Goal: Information Seeking & Learning: Learn about a topic

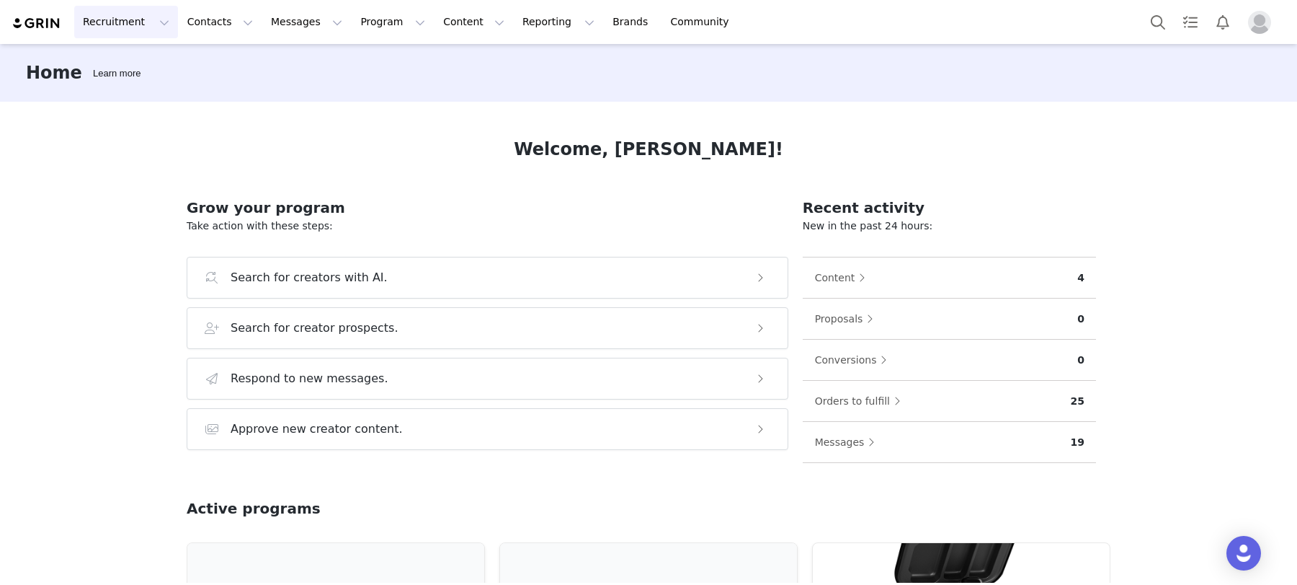
click at [143, 17] on button "Recruitment Recruitment" at bounding box center [126, 22] width 104 height 32
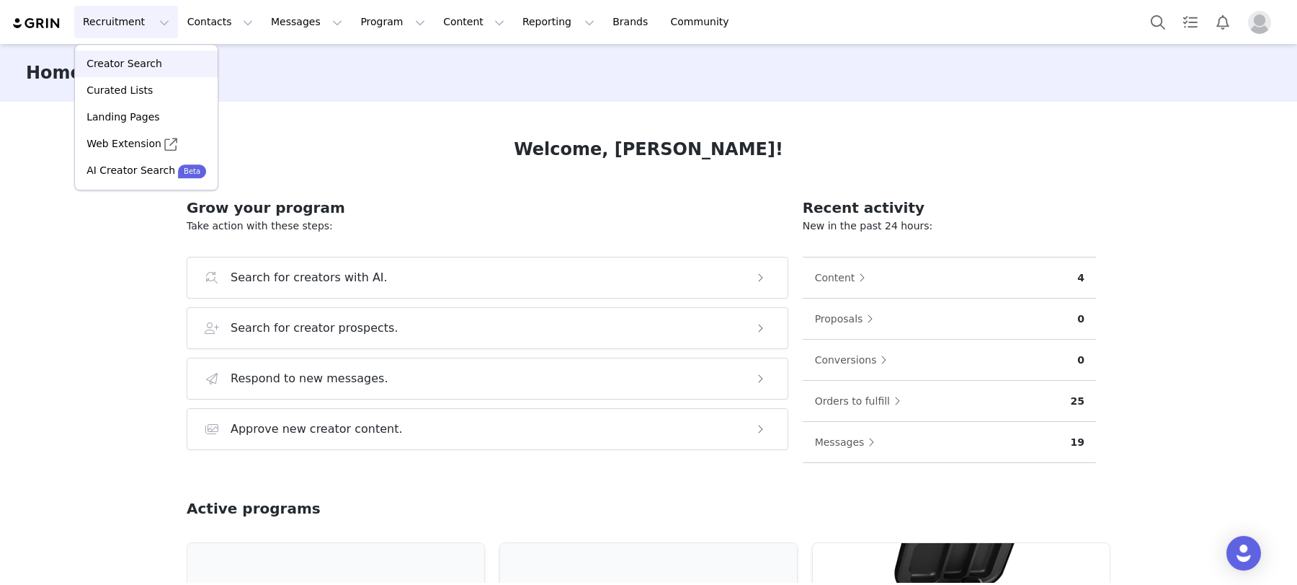
click at [164, 62] on div "Creator Search" at bounding box center [146, 63] width 125 height 15
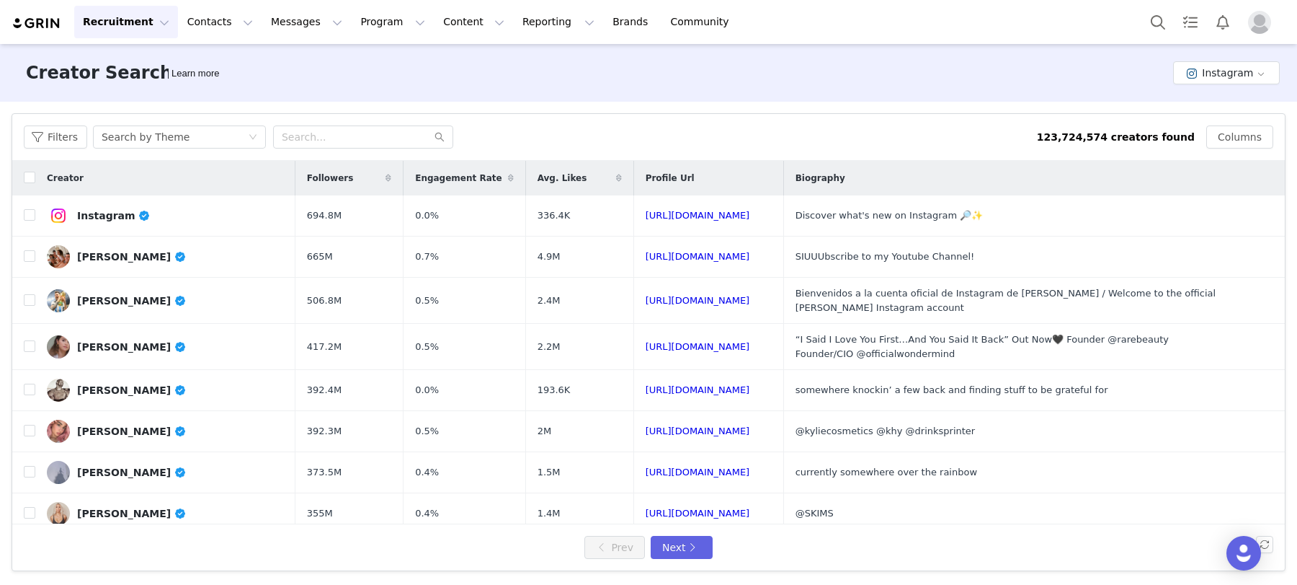
click at [181, 148] on div "Filters Search by Theme 123,724,574 creators found Columns" at bounding box center [648, 137] width 1273 height 47
click at [203, 138] on div "Search by Theme" at bounding box center [175, 137] width 146 height 22
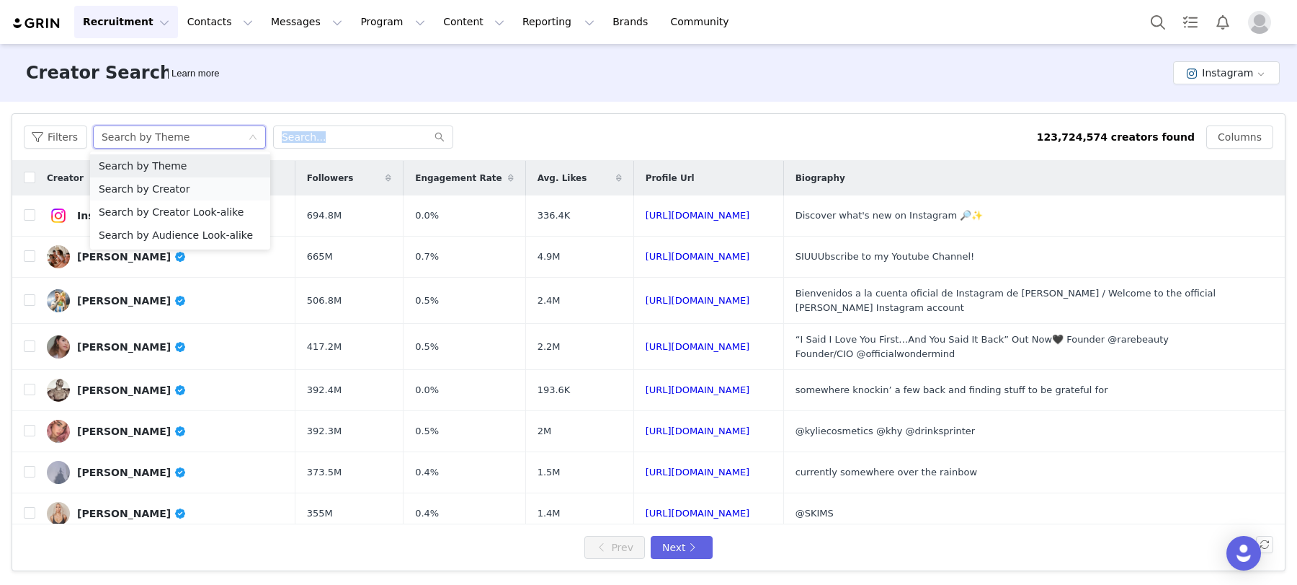
click at [158, 183] on li "Search by Creator" at bounding box center [180, 188] width 180 height 23
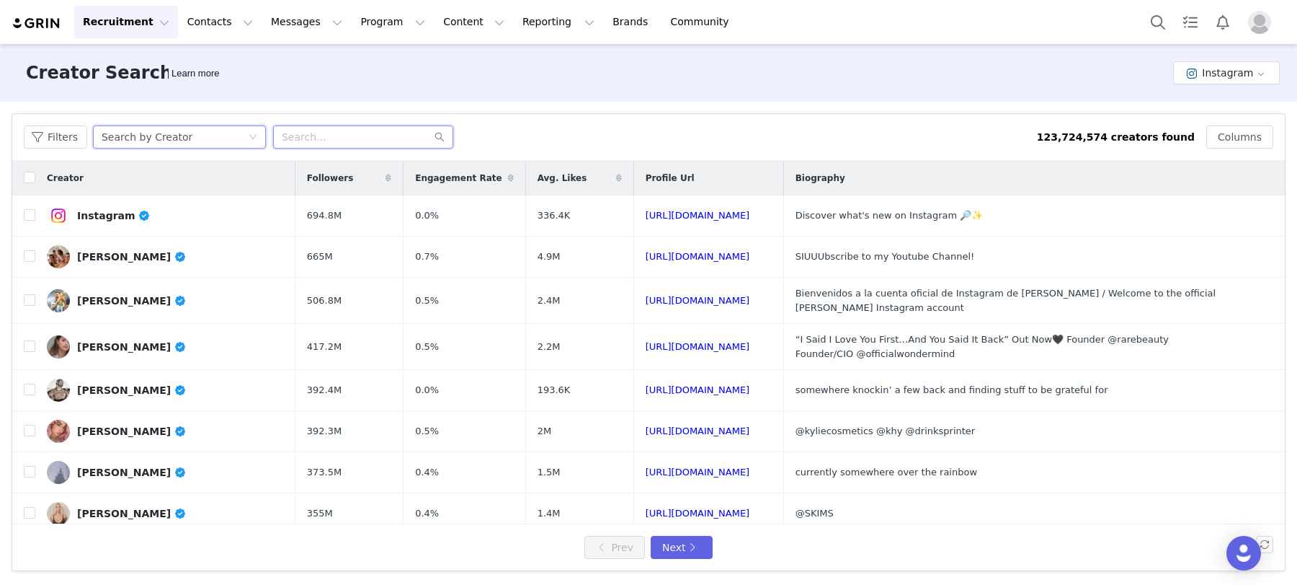
click at [332, 138] on input "text" at bounding box center [363, 136] width 180 height 23
type input "tarapavlovic"
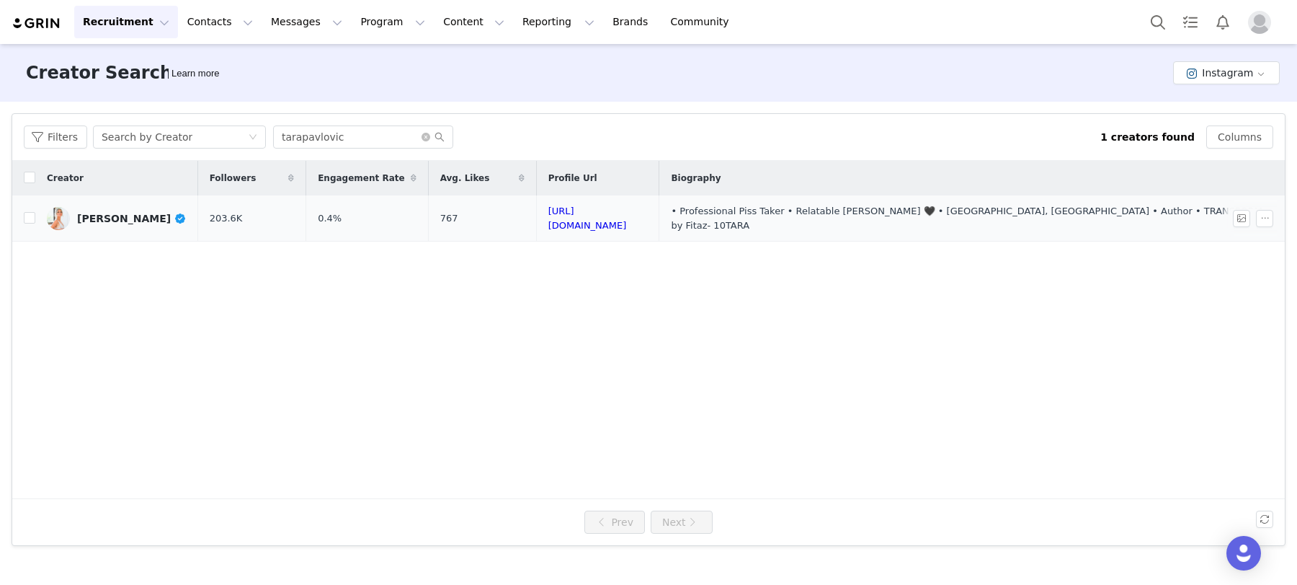
click at [151, 214] on div "[PERSON_NAME]" at bounding box center [132, 219] width 110 height 12
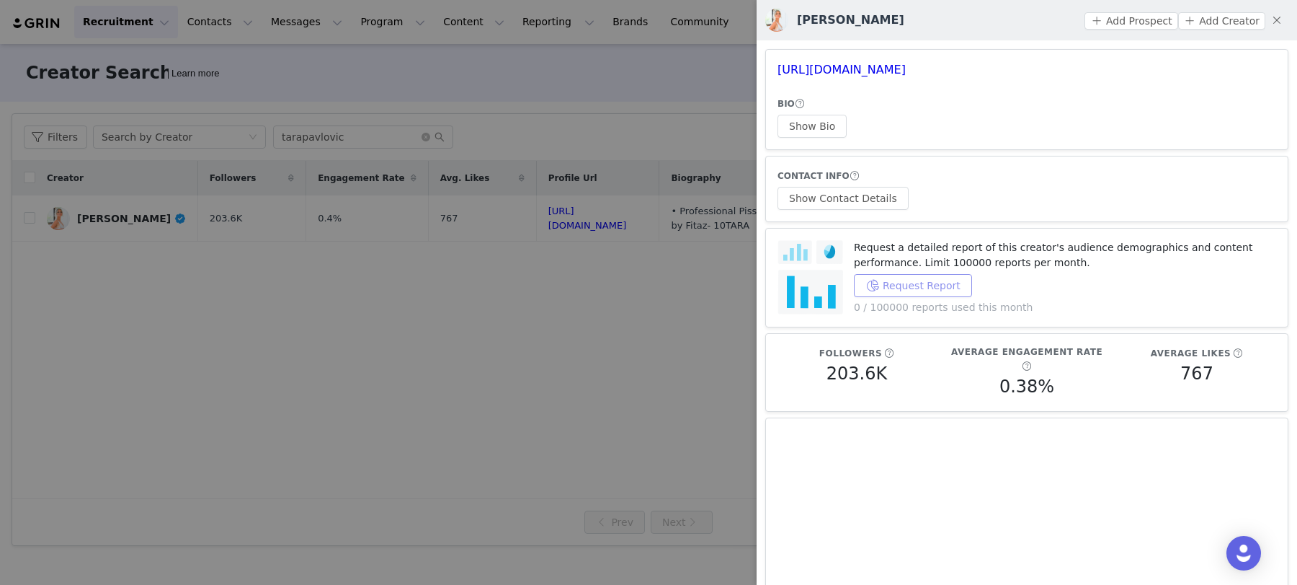
click at [929, 289] on button "Request Report" at bounding box center [913, 285] width 118 height 23
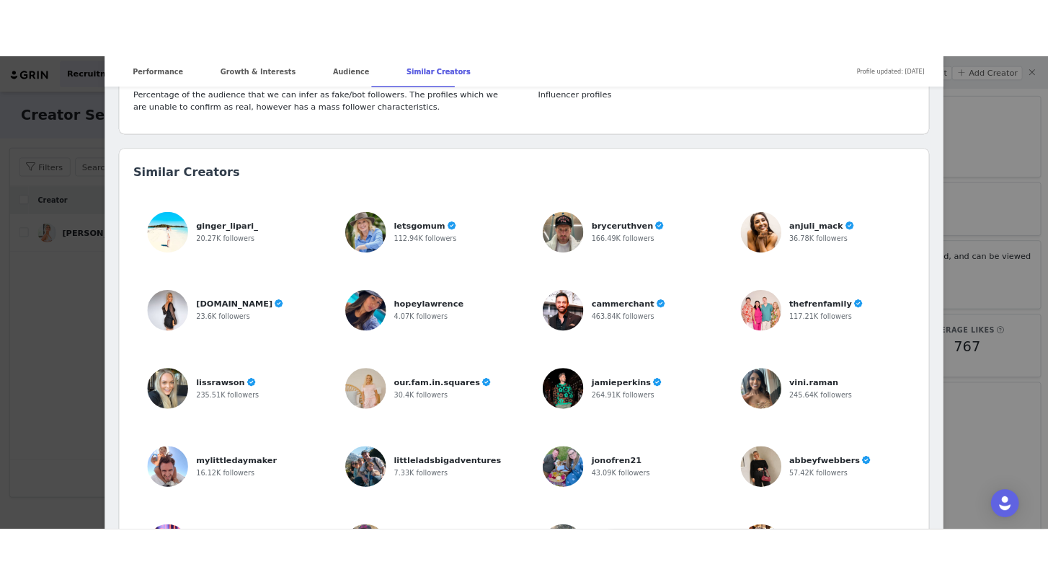
scroll to position [3269, 0]
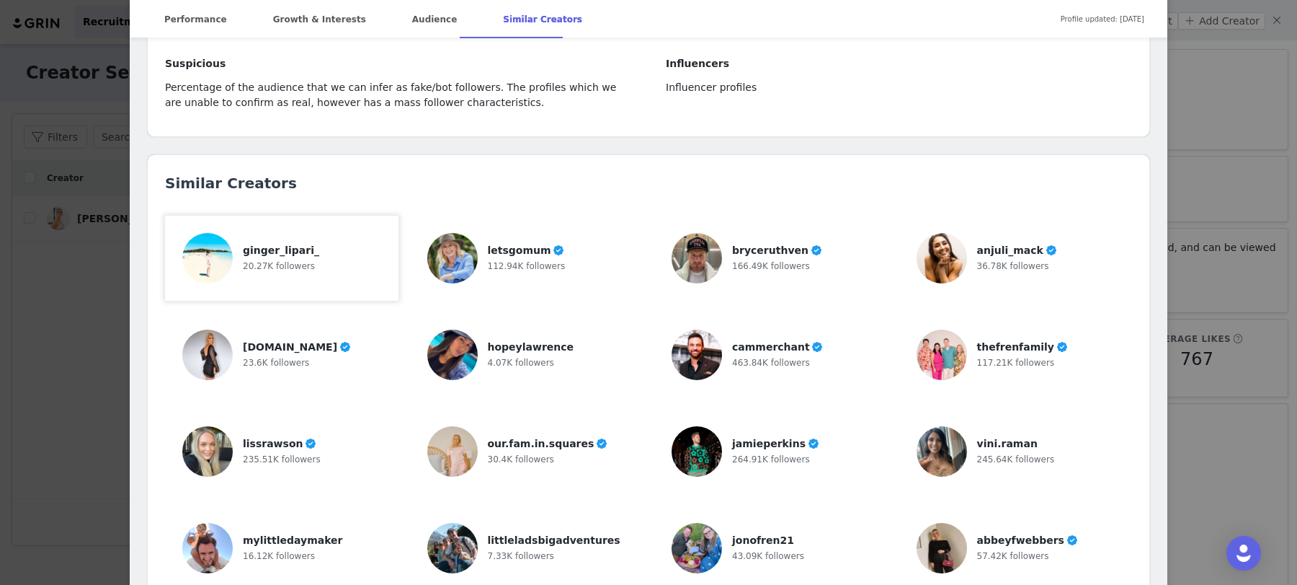
click at [306, 233] on div "ginger_lipari_ 20.27K followers" at bounding box center [282, 258] width 78 height 50
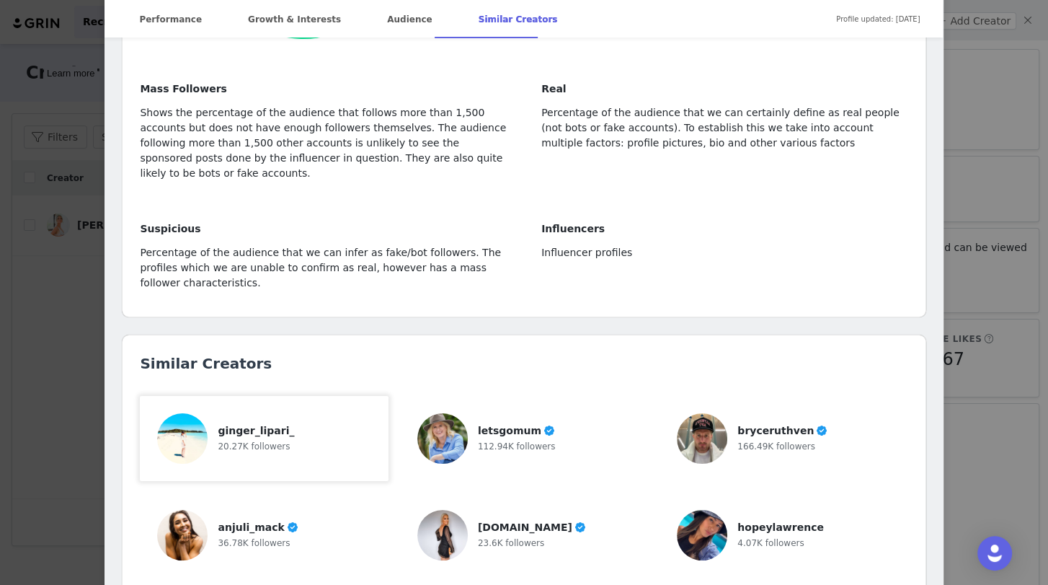
scroll to position [3432, 0]
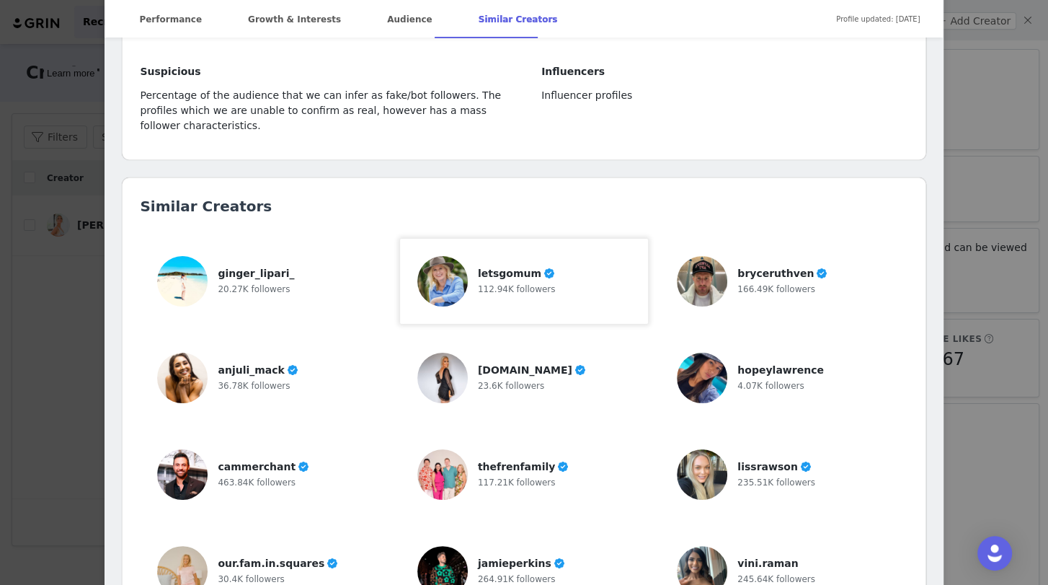
click at [497, 281] on div "112.94K followers" at bounding box center [517, 288] width 78 height 15
click at [265, 378] on div "36.78K followers" at bounding box center [258, 385] width 81 height 15
click at [527, 381] on span "23.6K followers" at bounding box center [511, 386] width 66 height 10
click at [792, 364] on span "hopeylawrence" at bounding box center [780, 370] width 86 height 12
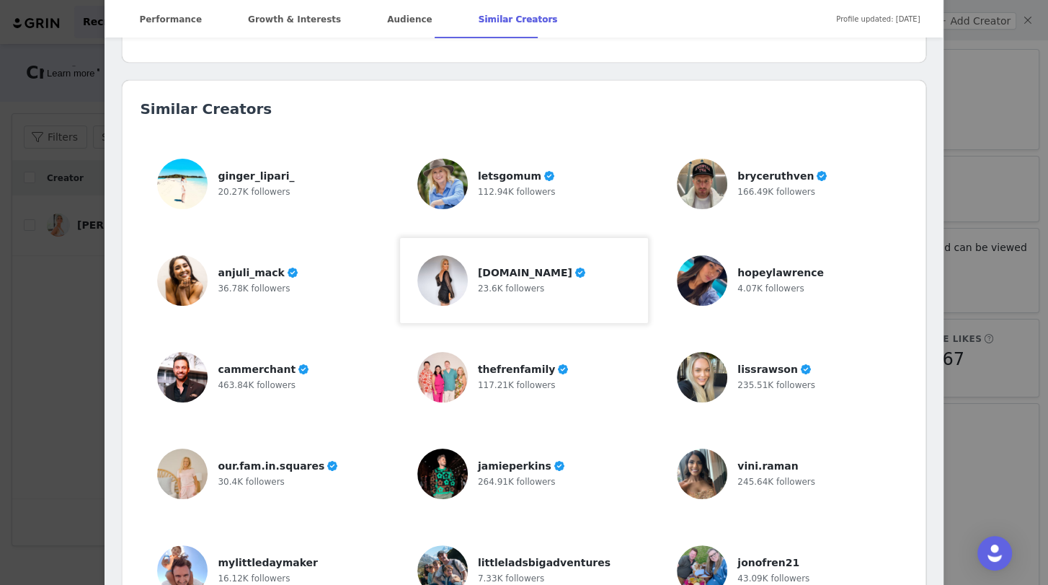
scroll to position [3538, 0]
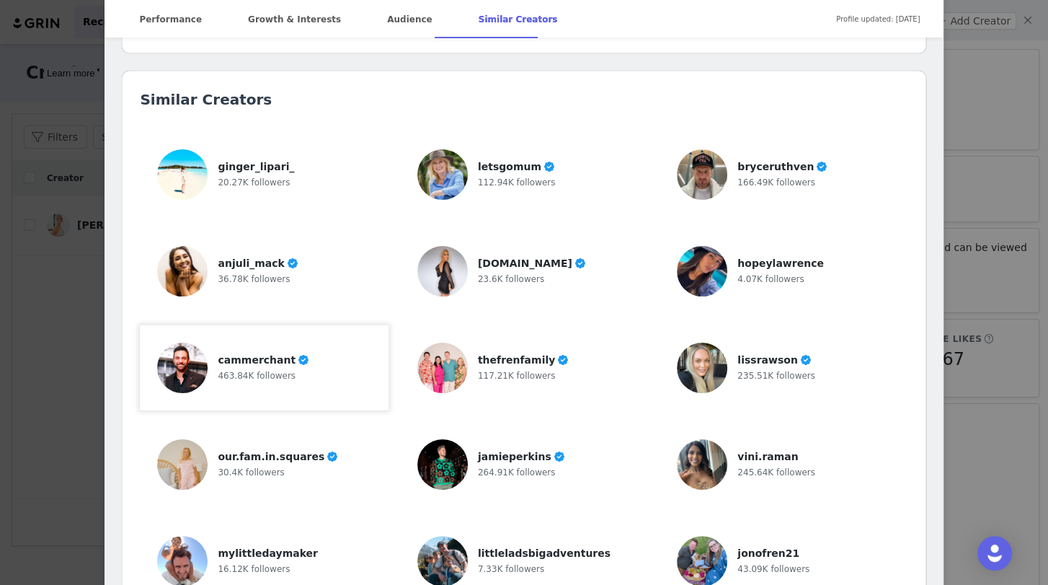
click at [279, 370] on span "463.84K followers" at bounding box center [257, 375] width 78 height 10
click at [518, 370] on span "117.21K followers" at bounding box center [517, 375] width 78 height 10
click at [786, 368] on div "235.51K followers" at bounding box center [776, 375] width 78 height 15
click at [239, 467] on span "30.4K followers" at bounding box center [251, 472] width 66 height 10
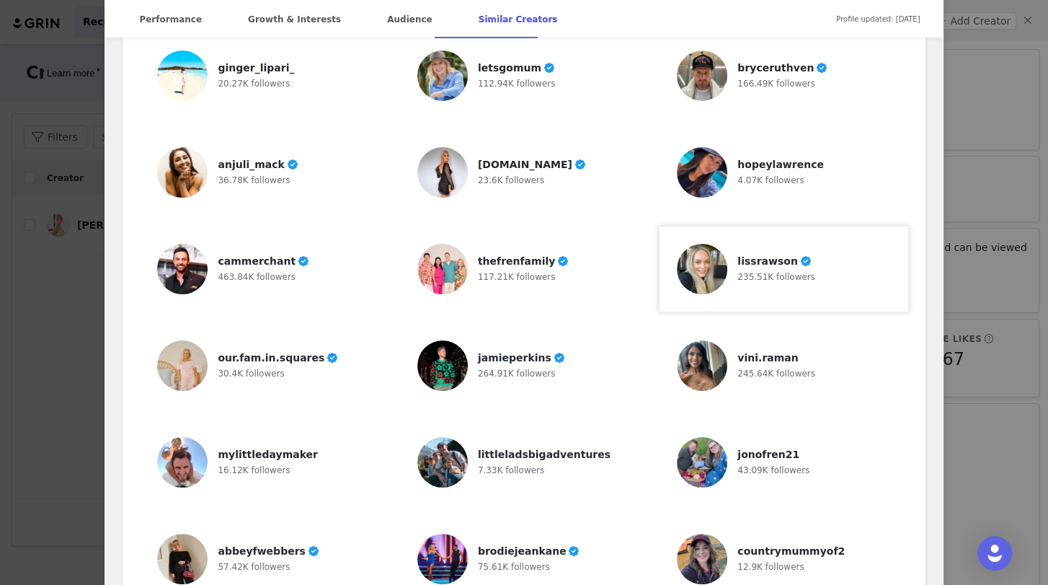
scroll to position [3646, 0]
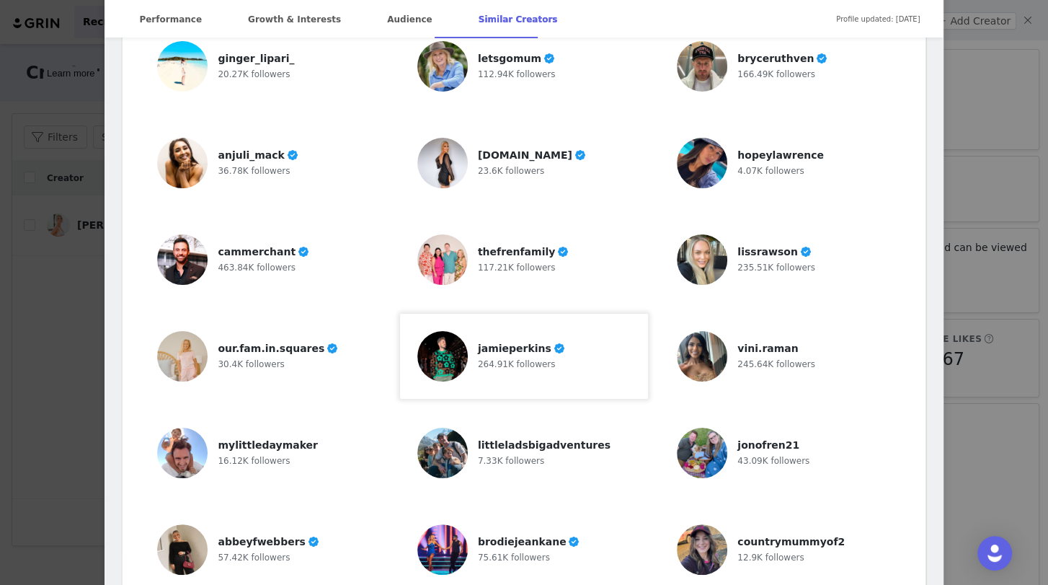
click at [520, 356] on div "264.91K followers" at bounding box center [521, 363] width 87 height 15
click at [779, 356] on div "245.64K followers" at bounding box center [776, 363] width 78 height 15
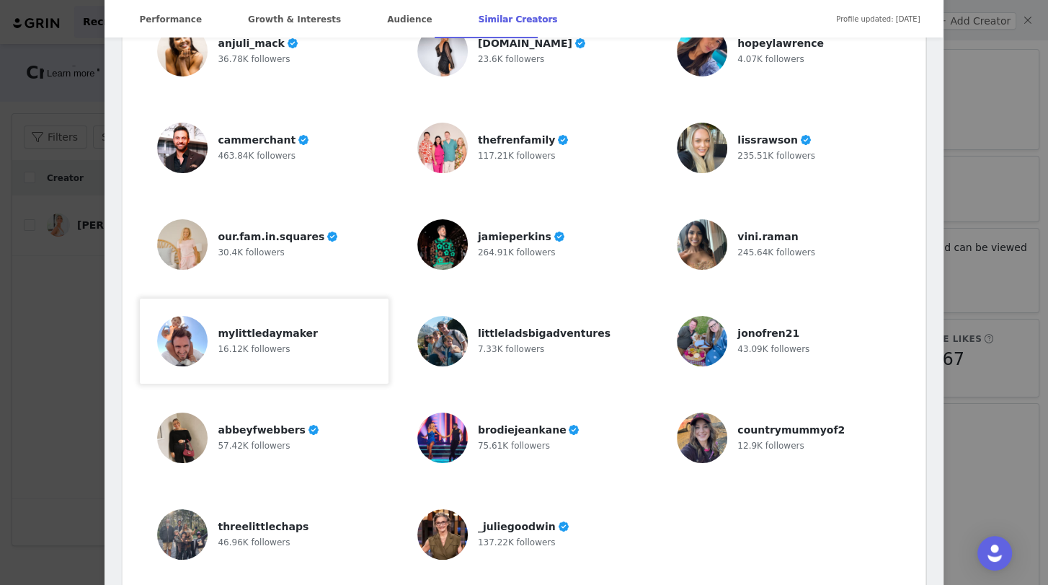
click at [272, 319] on div "mylittledaymaker 16.12K followers" at bounding box center [269, 341] width 102 height 50
click at [538, 327] on span "littleladsbigadventures" at bounding box center [544, 333] width 133 height 12
click at [785, 422] on div "countrymummyof2" at bounding box center [791, 429] width 109 height 15
click at [479, 537] on span "137.22K followers" at bounding box center [517, 542] width 78 height 10
